Goal: Task Accomplishment & Management: Manage account settings

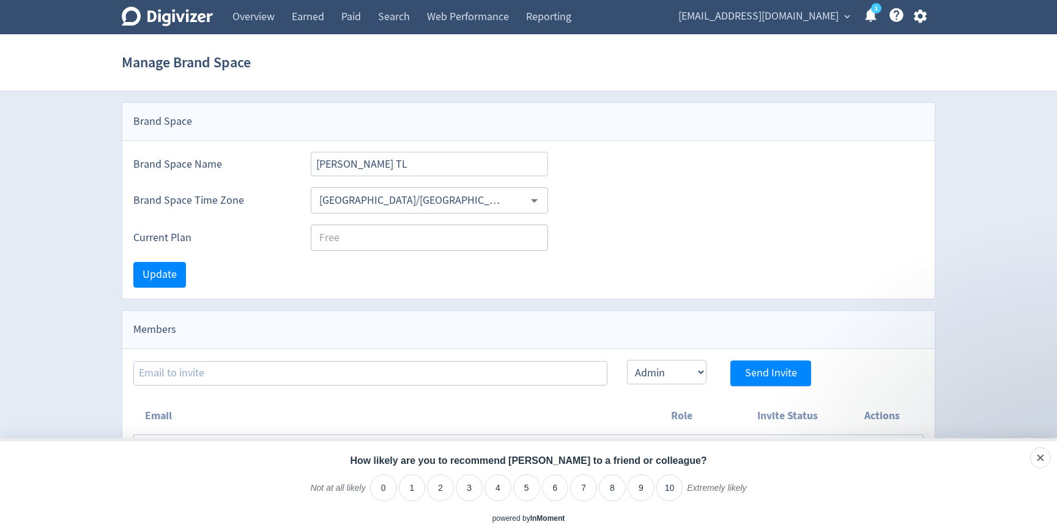
select select "ADMIN"
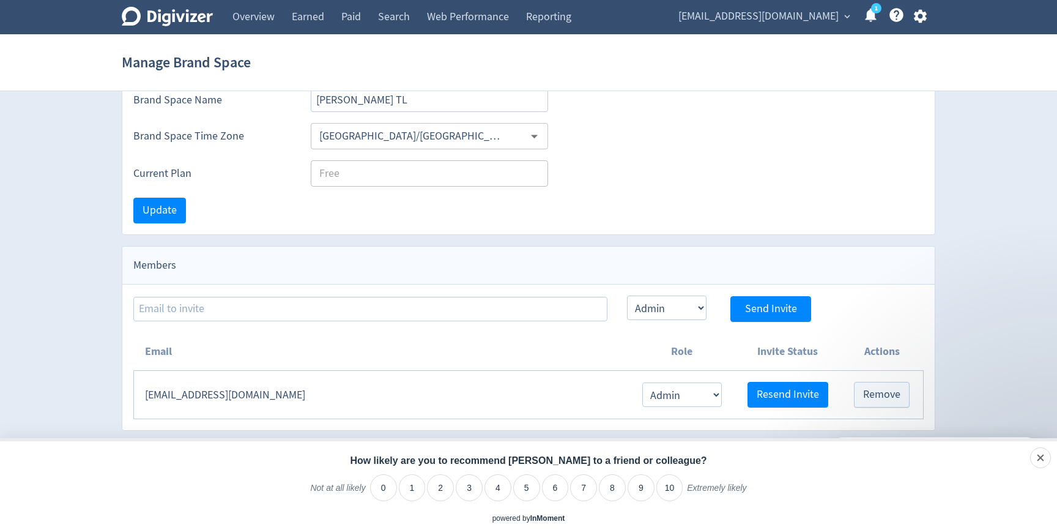
click at [179, 13] on icon "Digivizer Logo" at bounding box center [167, 17] width 91 height 20
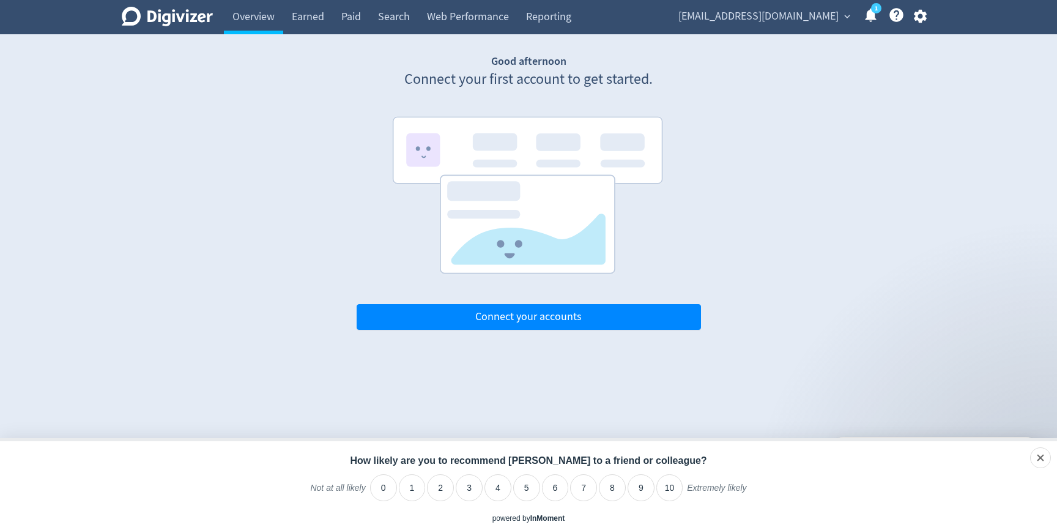
click at [704, 11] on span "Alinton@accountingsupport.com.au" at bounding box center [758, 17] width 160 height 20
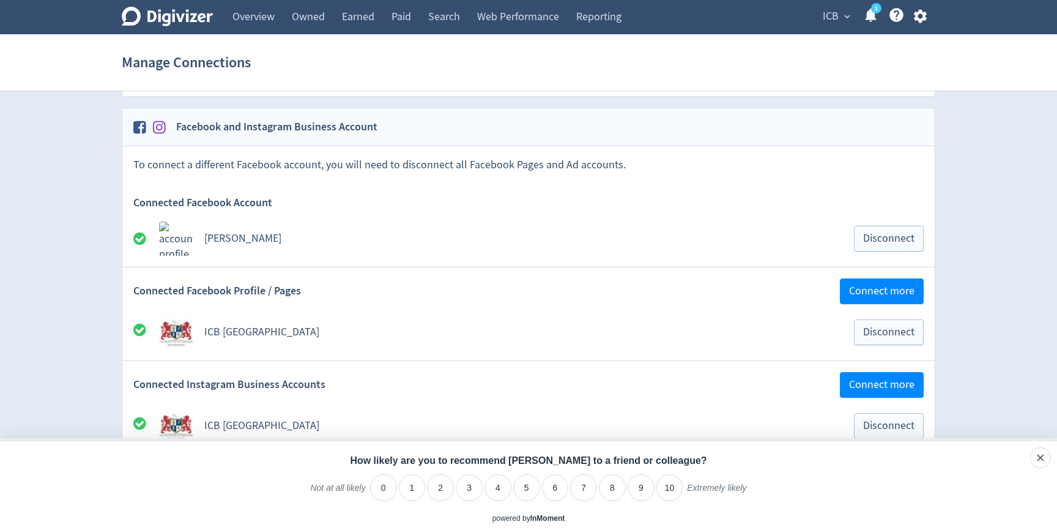
click at [181, 3] on div "Digivizer Logo [PERSON_NAME] Logo" at bounding box center [167, 17] width 91 height 34
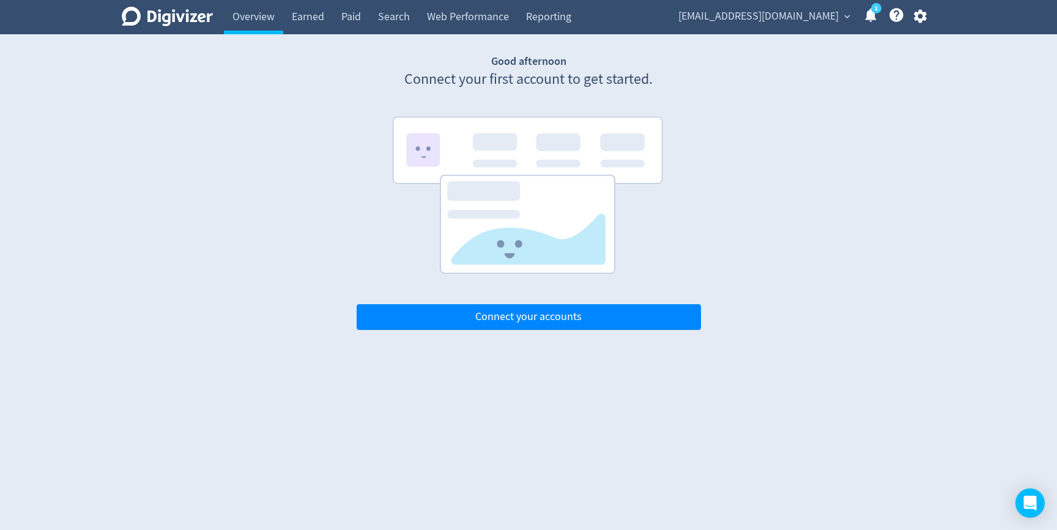
click at [831, 3] on div "[EMAIL_ADDRESS][DOMAIN_NAME] expand_more 1 Help Center - Searchable support on …" at bounding box center [800, 17] width 270 height 34
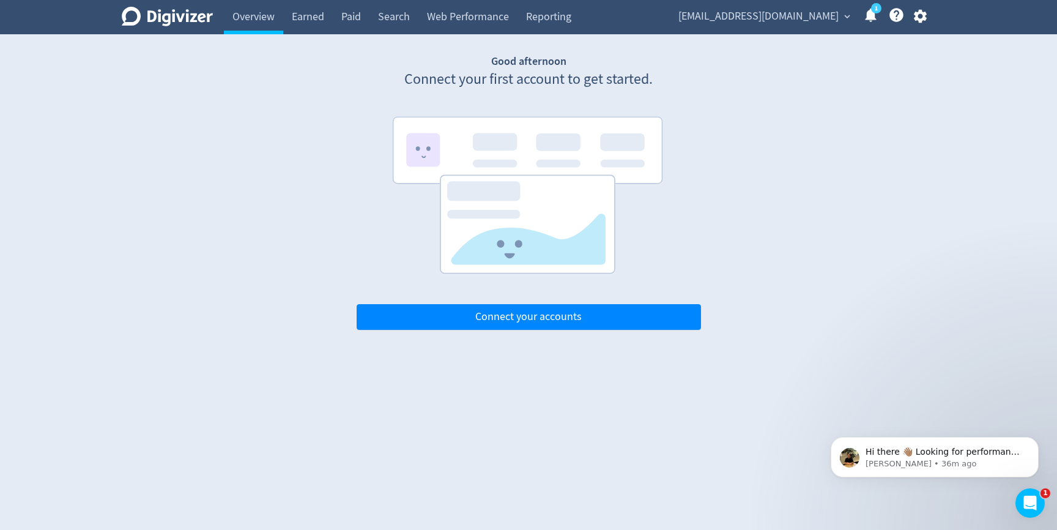
click at [819, 15] on span "Alinton@accountingsupport.com.au" at bounding box center [758, 17] width 160 height 20
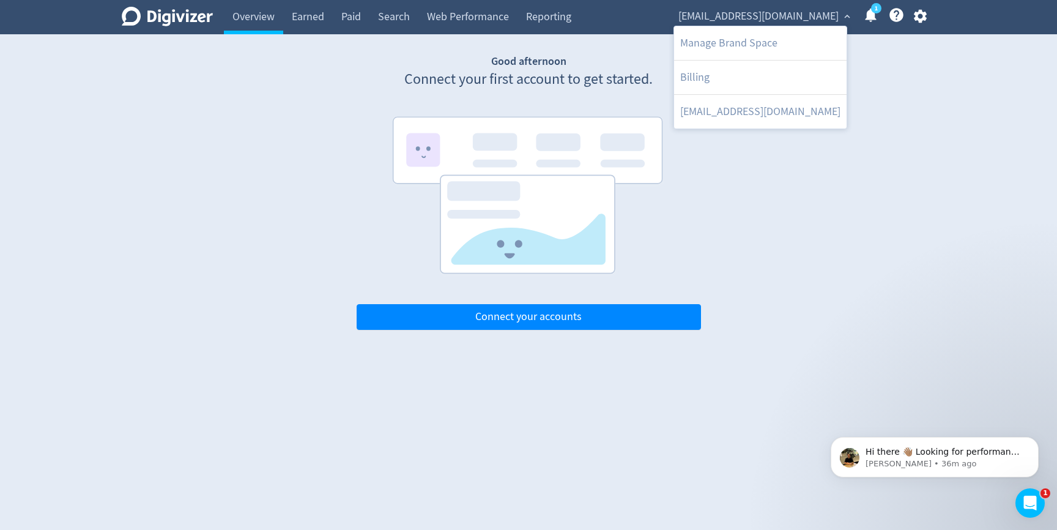
click at [914, 6] on div at bounding box center [528, 265] width 1057 height 530
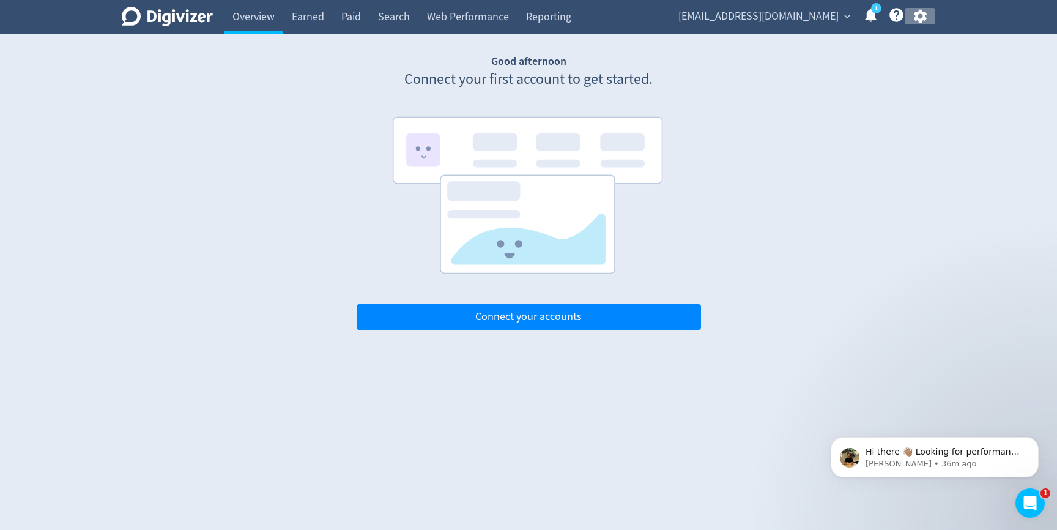
click at [915, 15] on icon "button" at bounding box center [919, 16] width 13 height 13
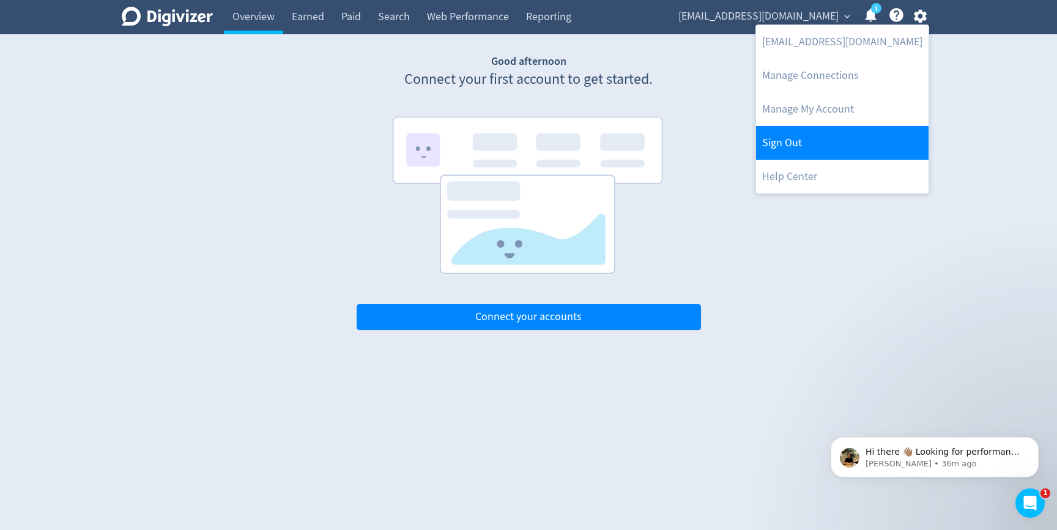
click at [804, 146] on link "Sign Out" at bounding box center [842, 143] width 172 height 34
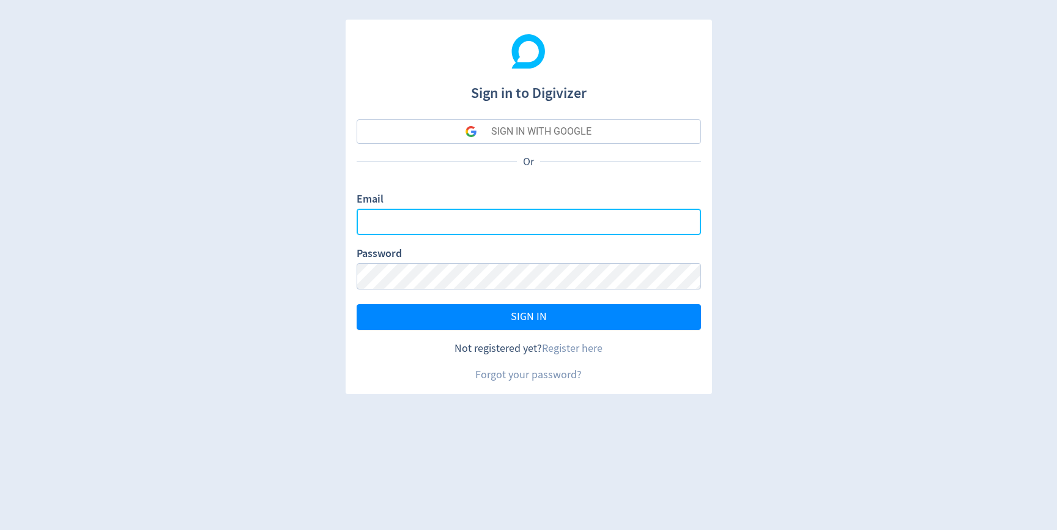
click at [431, 224] on input "Email" at bounding box center [529, 222] width 344 height 26
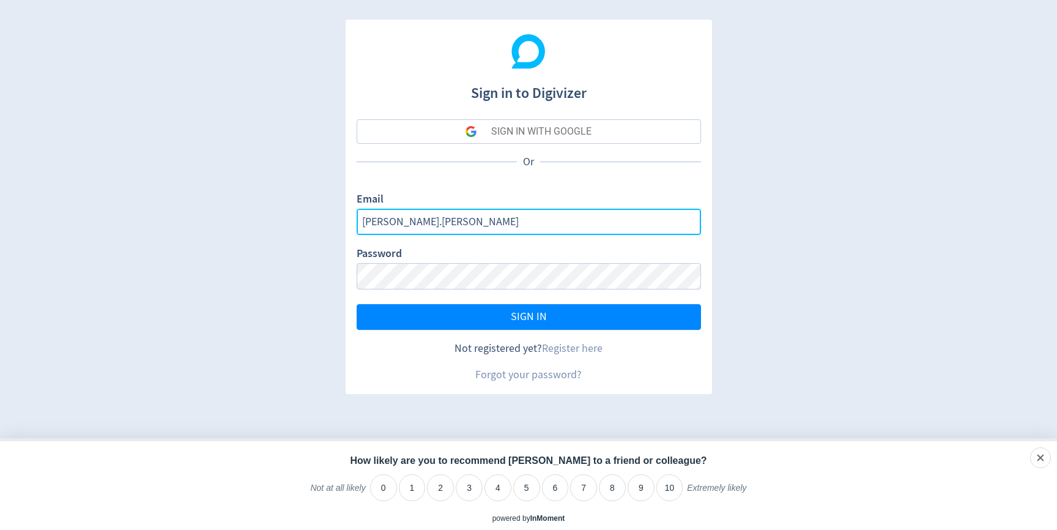
click at [454, 227] on input "jackson.berry" at bounding box center [529, 222] width 344 height 26
type input "[PERSON_NAME][EMAIL_ADDRESS][PERSON_NAME][DOMAIN_NAME]"
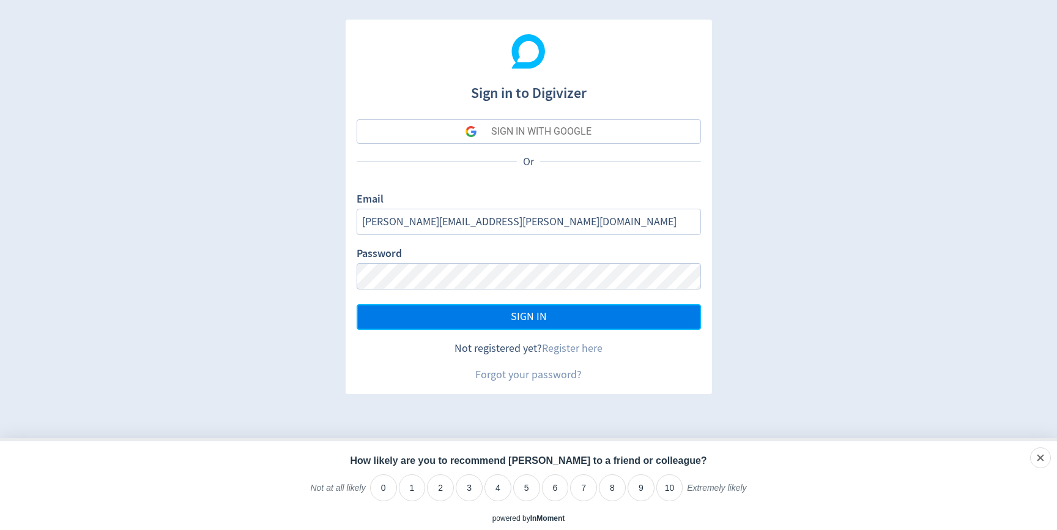
click at [502, 317] on button "SIGN IN" at bounding box center [529, 317] width 344 height 26
